Goal: Book appointment/travel/reservation

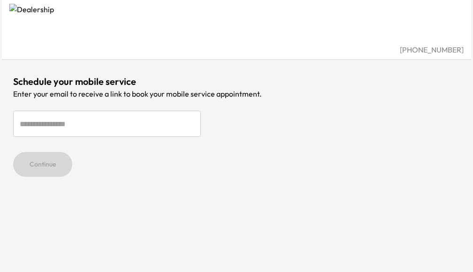
click at [235, 210] on div "[PHONE_NUMBER] Schedule your mobile service Enter your email to receive a link …" at bounding box center [236, 136] width 469 height 272
click at [42, 107] on div "Schedule your mobile service Enter your email to receive a link to book your mo…" at bounding box center [236, 126] width 447 height 102
click at [94, 60] on div "Schedule your mobile service Enter your email to receive a link to book your mo…" at bounding box center [236, 88] width 469 height 177
click at [375, 154] on div "Continue" at bounding box center [236, 164] width 447 height 25
click at [375, 177] on div "[PHONE_NUMBER] Schedule your mobile service Enter your email to receive a link …" at bounding box center [236, 136] width 469 height 272
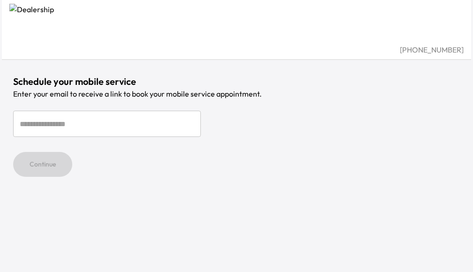
click at [375, 252] on div "[PHONE_NUMBER] Schedule your mobile service Enter your email to receive a link …" at bounding box center [236, 136] width 469 height 272
click at [352, 154] on div "Continue" at bounding box center [236, 164] width 447 height 25
click at [352, 177] on div "[PHONE_NUMBER] Schedule your mobile service Enter your email to receive a link …" at bounding box center [236, 136] width 469 height 272
click at [352, 252] on div "[PHONE_NUMBER] Schedule your mobile service Enter your email to receive a link …" at bounding box center [236, 136] width 469 height 272
click at [422, 154] on div "Continue" at bounding box center [236, 164] width 447 height 25
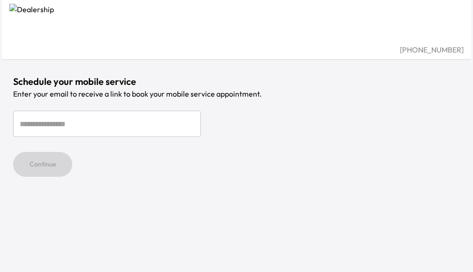
click at [422, 177] on div "[PHONE_NUMBER] Schedule your mobile service Enter your email to receive a link …" at bounding box center [236, 136] width 469 height 272
click at [422, 252] on div "[PHONE_NUMBER] Schedule your mobile service Enter your email to receive a link …" at bounding box center [236, 136] width 469 height 272
click at [399, 154] on div "Continue" at bounding box center [236, 164] width 447 height 25
click at [399, 177] on div "[PHONE_NUMBER] Schedule your mobile service Enter your email to receive a link …" at bounding box center [236, 136] width 469 height 272
click at [305, 154] on div "Continue" at bounding box center [236, 164] width 447 height 25
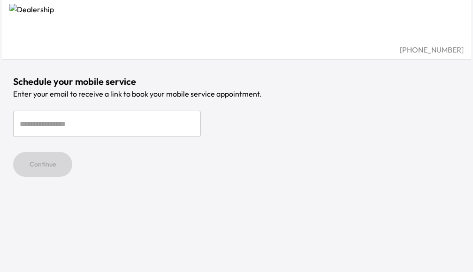
click at [305, 177] on div "[PHONE_NUMBER] Schedule your mobile service Enter your email to receive a link …" at bounding box center [236, 136] width 469 height 272
click at [305, 252] on div "[PHONE_NUMBER] Schedule your mobile service Enter your email to receive a link …" at bounding box center [236, 136] width 469 height 272
click at [211, 154] on div "Continue" at bounding box center [236, 164] width 447 height 25
click at [211, 177] on div "[PHONE_NUMBER] Schedule your mobile service Enter your email to receive a link …" at bounding box center [236, 136] width 469 height 272
click at [211, 252] on div "[PHONE_NUMBER] Schedule your mobile service Enter your email to receive a link …" at bounding box center [236, 136] width 469 height 272
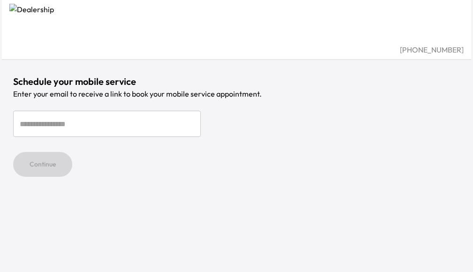
click at [164, 140] on form "​ Continue" at bounding box center [236, 144] width 447 height 66
click at [188, 116] on input "email" at bounding box center [107, 124] width 188 height 26
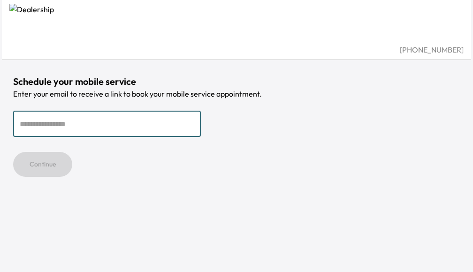
click at [235, 93] on p "Enter your email to receive a link to book your mobile service appointment." at bounding box center [236, 93] width 447 height 11
